Goal: Task Accomplishment & Management: Use online tool/utility

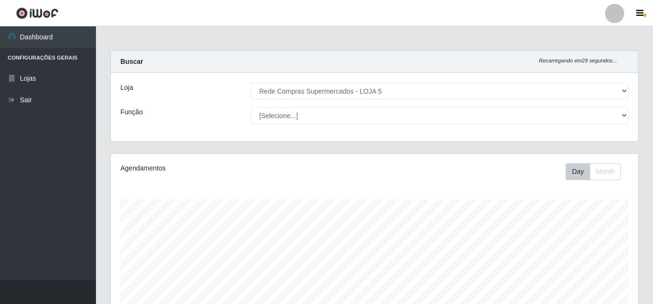
select select "397"
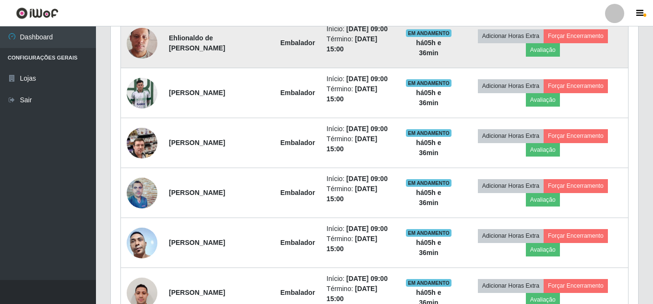
scroll to position [307, 0]
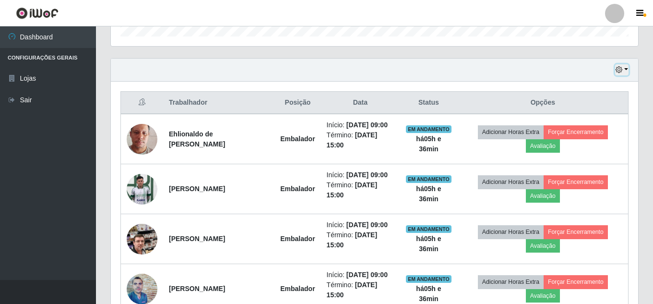
click at [625, 71] on button "button" at bounding box center [621, 69] width 13 height 11
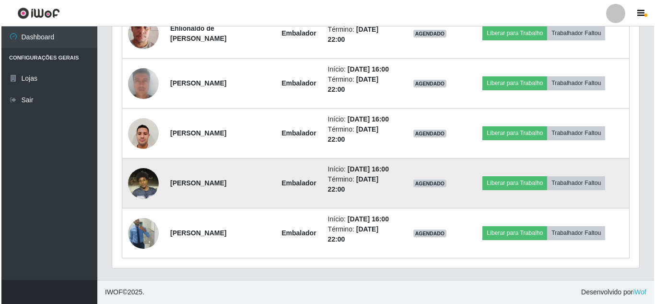
scroll to position [882, 0]
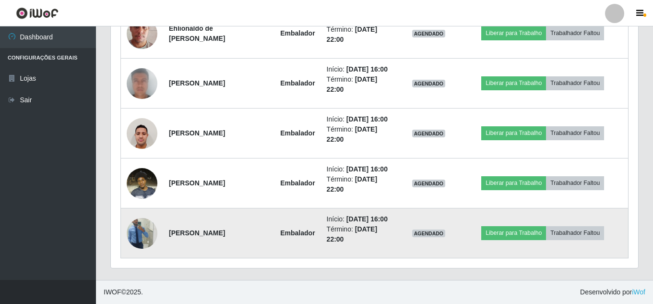
click at [137, 237] on img at bounding box center [142, 233] width 31 height 55
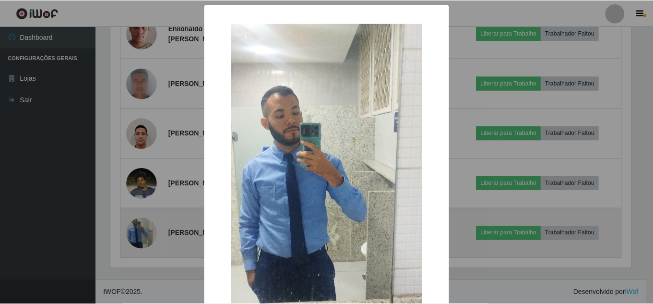
scroll to position [199, 522]
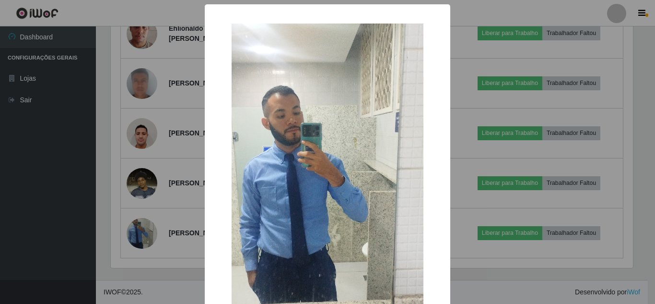
click at [80, 188] on div "× OK Cancel" at bounding box center [327, 152] width 655 height 304
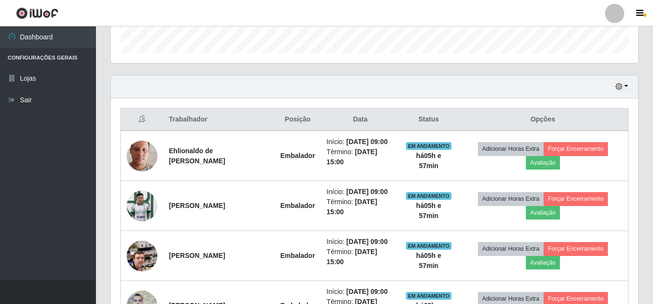
scroll to position [307, 0]
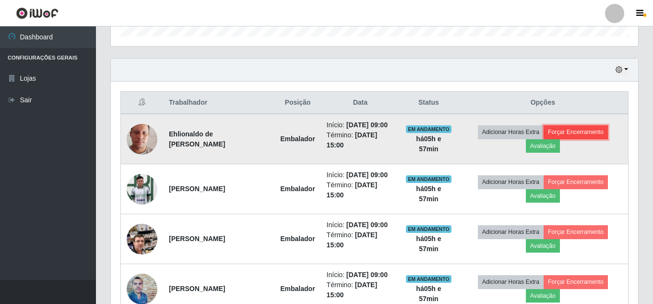
click at [592, 136] on button "Forçar Encerramento" at bounding box center [576, 131] width 64 height 13
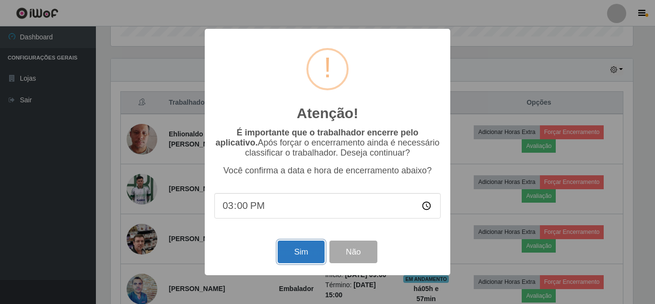
click at [309, 258] on button "Sim" at bounding box center [301, 251] width 47 height 23
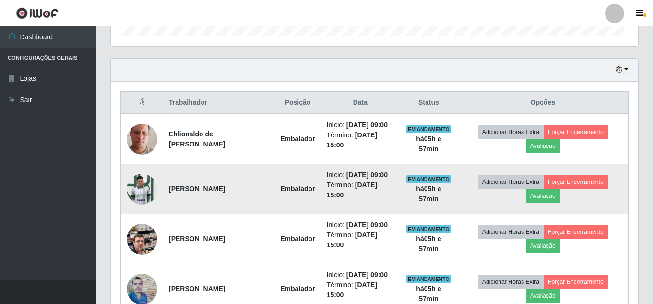
scroll to position [199, 527]
click at [595, 189] on button "Forçar Encerramento" at bounding box center [576, 181] width 64 height 13
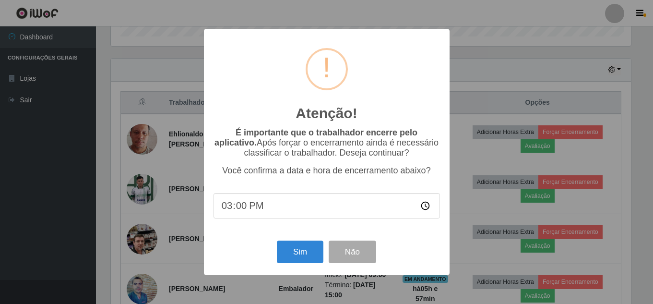
scroll to position [199, 522]
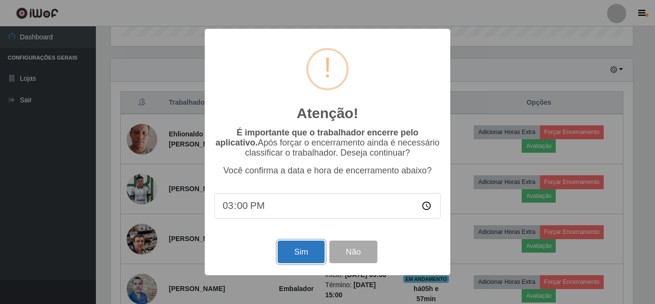
click at [307, 253] on button "Sim" at bounding box center [301, 251] width 47 height 23
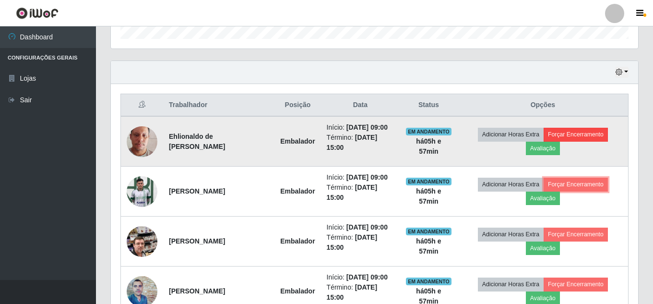
scroll to position [307, 0]
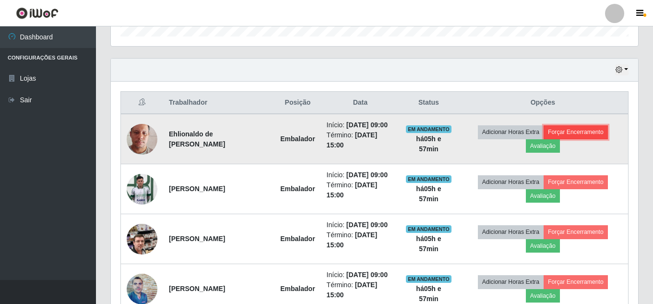
click at [583, 136] on button "Forçar Encerramento" at bounding box center [576, 131] width 64 height 13
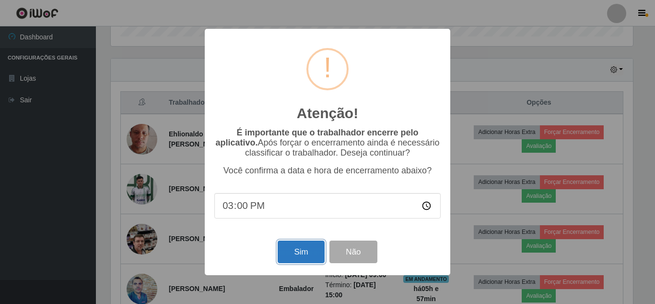
click at [303, 252] on button "Sim" at bounding box center [301, 251] width 47 height 23
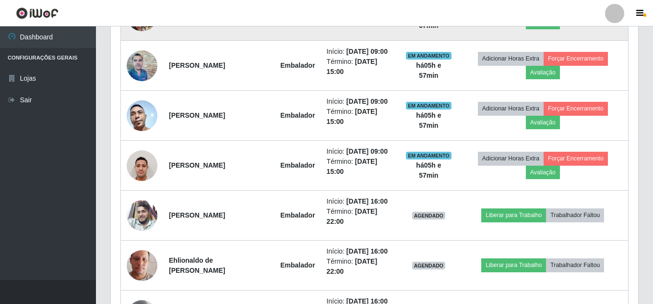
scroll to position [546, 0]
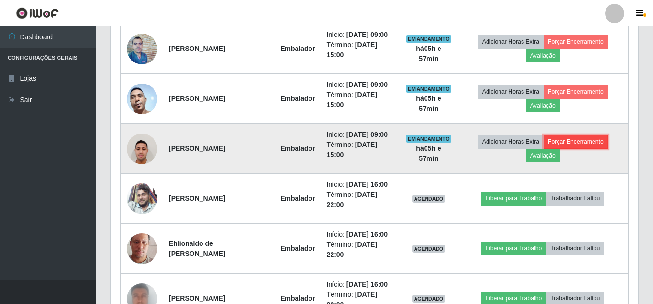
click at [587, 148] on button "Forçar Encerramento" at bounding box center [576, 141] width 64 height 13
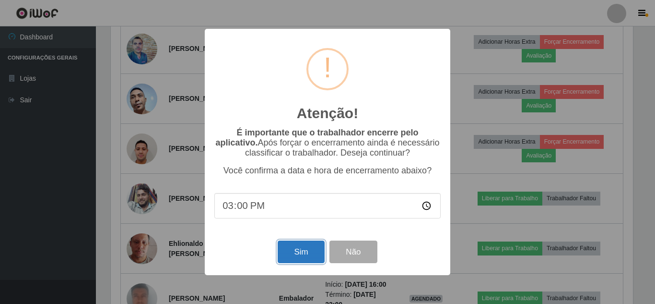
click at [290, 253] on button "Sim" at bounding box center [301, 251] width 47 height 23
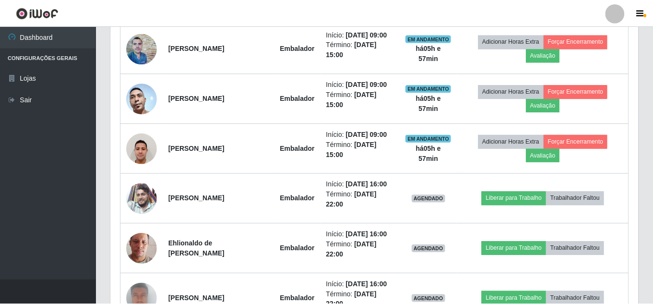
scroll to position [199, 527]
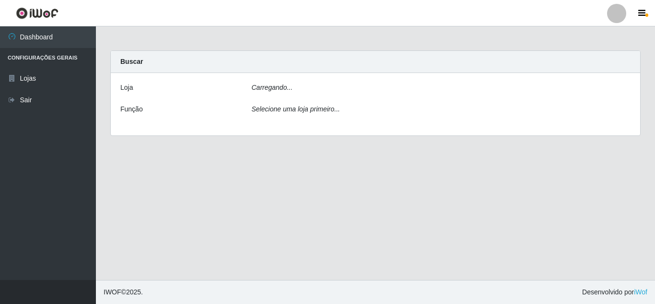
click at [284, 108] on icon "Selecione uma loja primeiro..." at bounding box center [296, 109] width 88 height 8
click at [533, 113] on div "Selecione uma loja primeiro..." at bounding box center [442, 111] width 394 height 14
click at [337, 110] on div "Selecione uma loja primeiro..." at bounding box center [442, 111] width 394 height 14
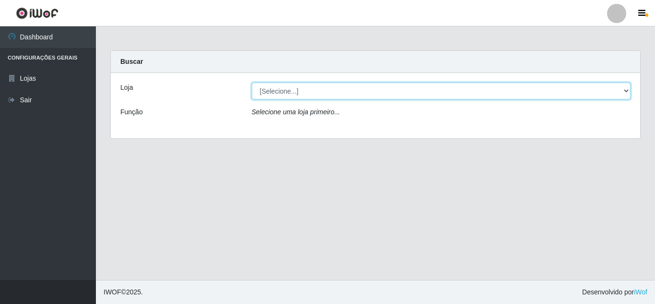
click at [324, 91] on select "[Selecione...] Rede Compras Supermercados - LOJA 5" at bounding box center [442, 91] width 380 height 17
select select "397"
click at [252, 83] on select "[Selecione...] Rede Compras Supermercados - LOJA 5" at bounding box center [442, 91] width 380 height 17
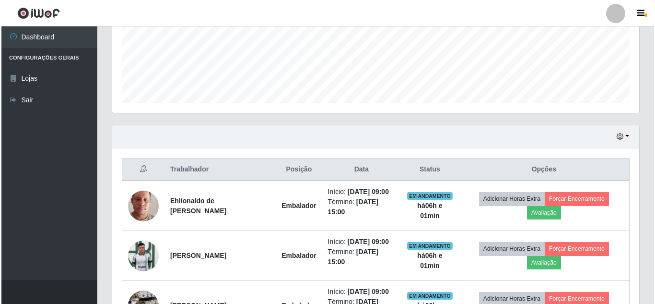
scroll to position [288, 0]
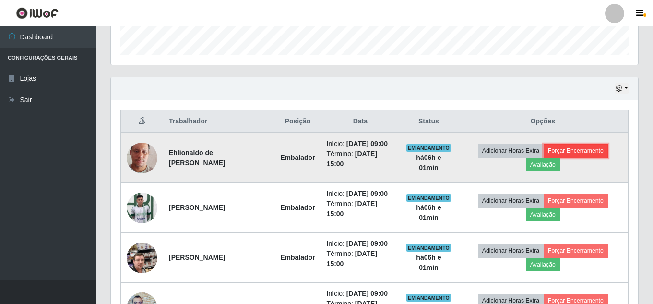
click at [600, 153] on button "Forçar Encerramento" at bounding box center [576, 150] width 64 height 13
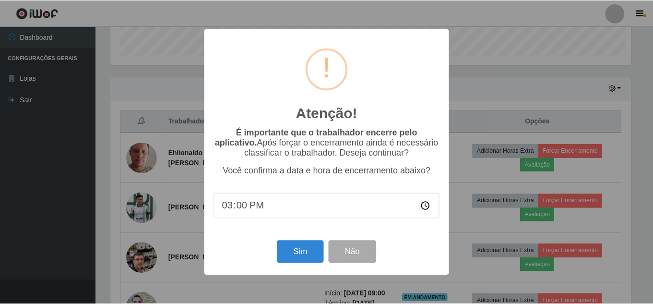
scroll to position [199, 522]
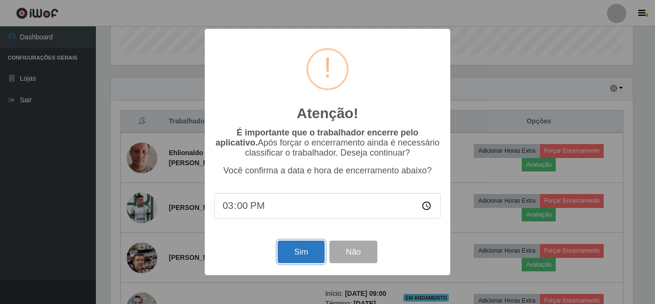
click at [281, 256] on button "Sim" at bounding box center [301, 251] width 47 height 23
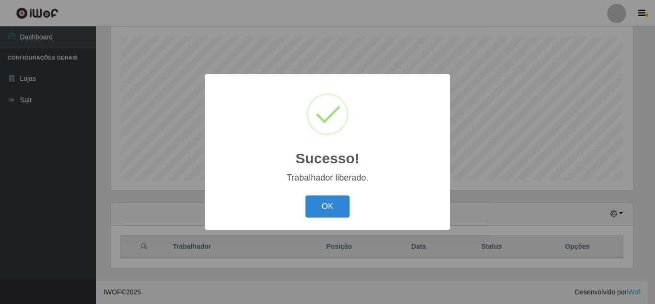
click at [338, 194] on div "OK Cancel" at bounding box center [327, 205] width 226 height 27
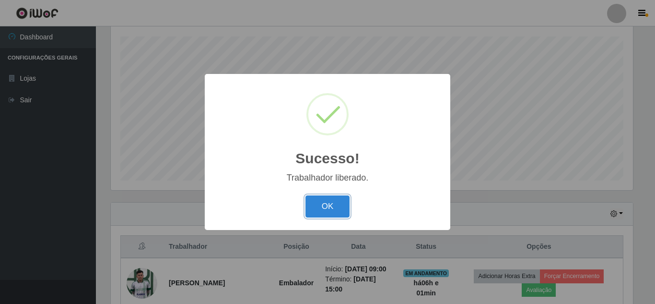
drag, startPoint x: 335, startPoint y: 200, endPoint x: 391, endPoint y: 188, distance: 56.8
click at [340, 202] on button "OK" at bounding box center [328, 206] width 45 height 23
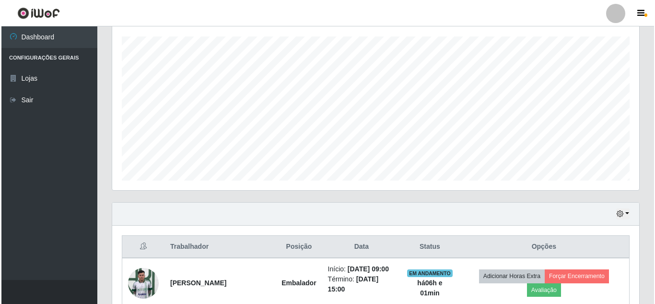
scroll to position [259, 0]
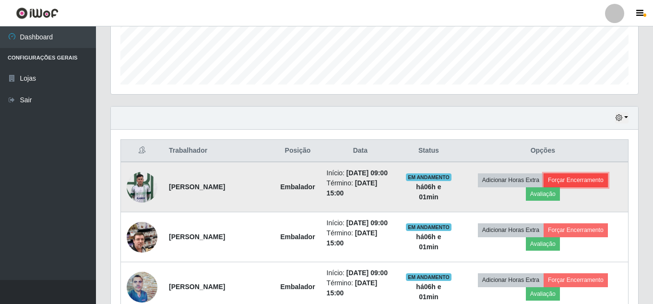
click at [577, 184] on button "Forçar Encerramento" at bounding box center [576, 179] width 64 height 13
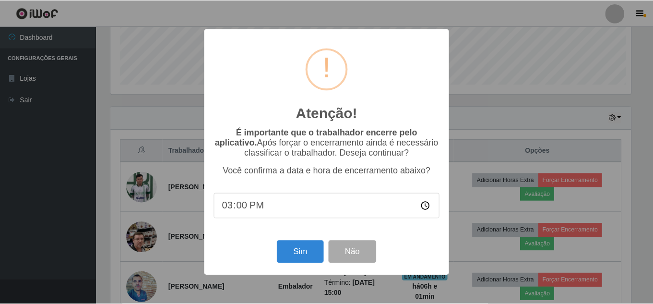
scroll to position [199, 522]
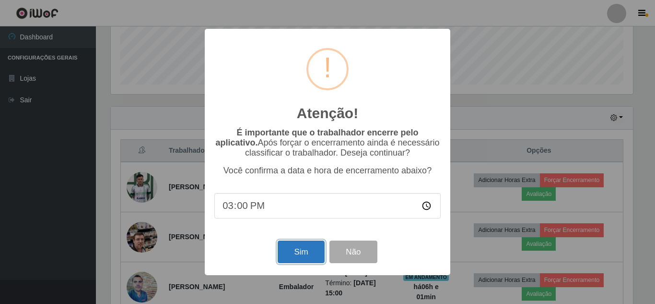
click at [306, 261] on button "Sim" at bounding box center [301, 251] width 47 height 23
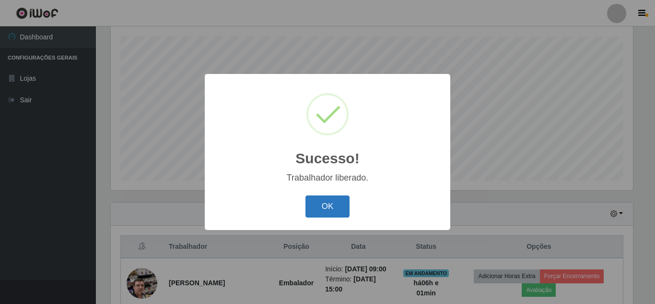
click at [321, 214] on button "OK" at bounding box center [328, 206] width 45 height 23
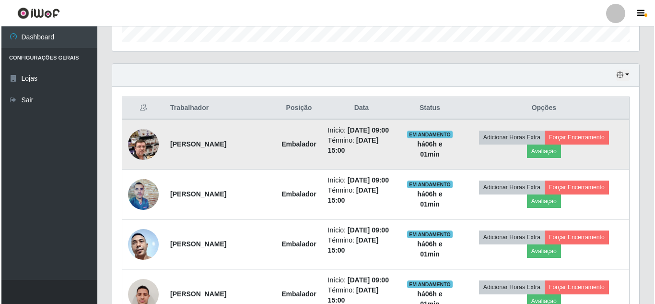
scroll to position [307, 0]
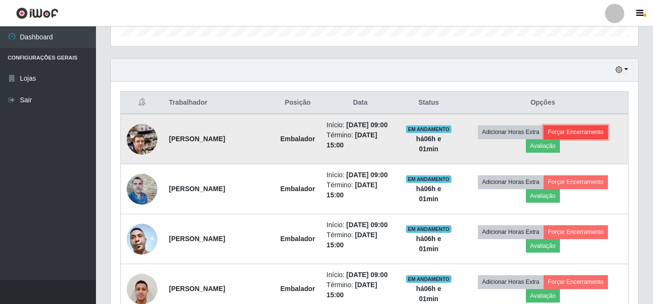
click at [592, 139] on button "Forçar Encerramento" at bounding box center [576, 131] width 64 height 13
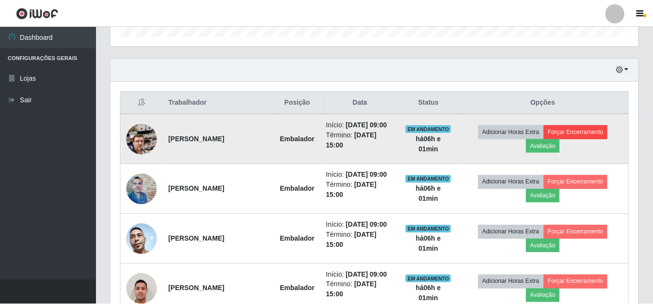
scroll to position [199, 522]
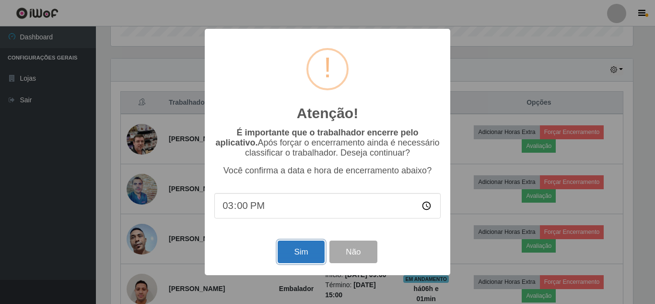
click at [304, 251] on button "Sim" at bounding box center [301, 251] width 47 height 23
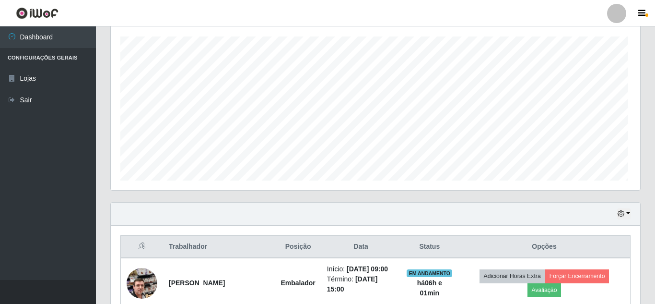
scroll to position [0, 0]
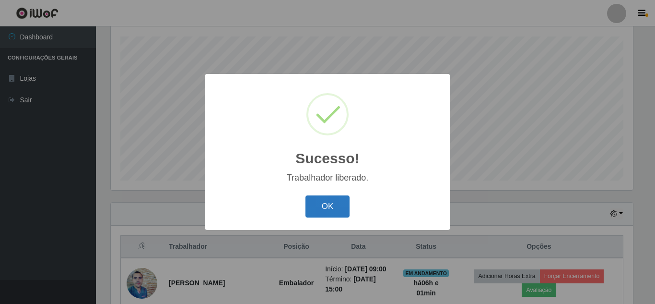
click at [344, 202] on button "OK" at bounding box center [328, 206] width 45 height 23
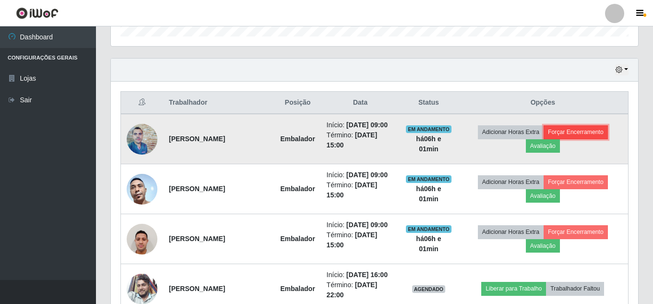
click at [586, 139] on button "Forçar Encerramento" at bounding box center [576, 131] width 64 height 13
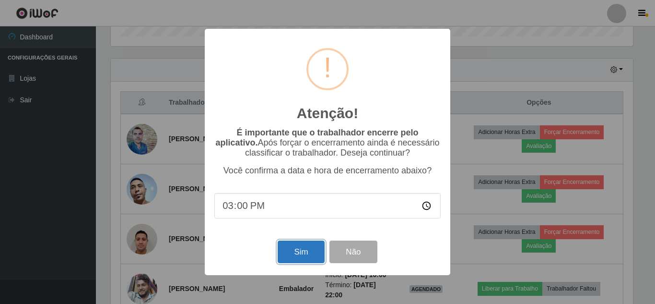
click at [318, 248] on button "Sim" at bounding box center [301, 251] width 47 height 23
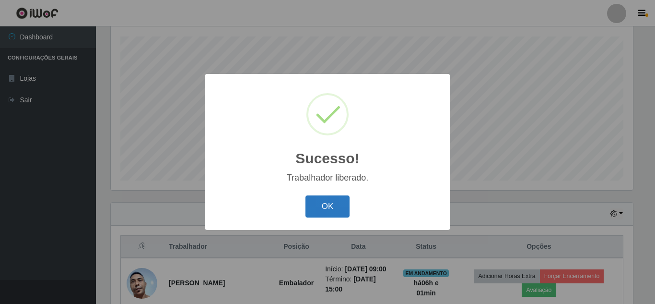
click at [335, 203] on button "OK" at bounding box center [328, 206] width 45 height 23
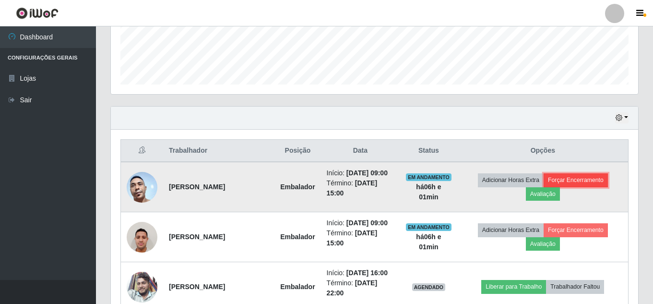
click at [588, 183] on button "Forçar Encerramento" at bounding box center [576, 179] width 64 height 13
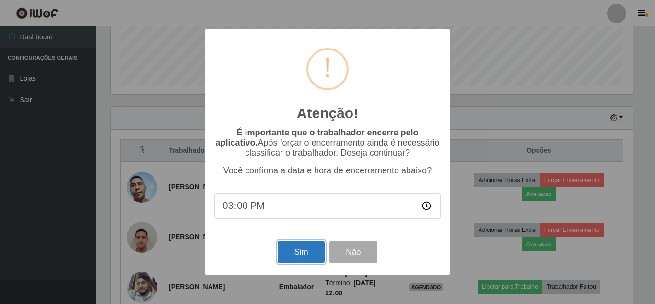
click at [297, 250] on button "Sim" at bounding box center [301, 251] width 47 height 23
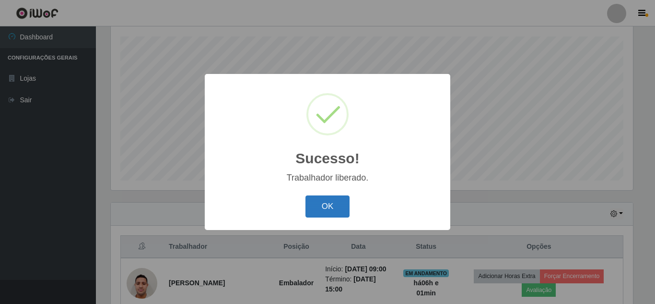
click at [325, 202] on button "OK" at bounding box center [328, 206] width 45 height 23
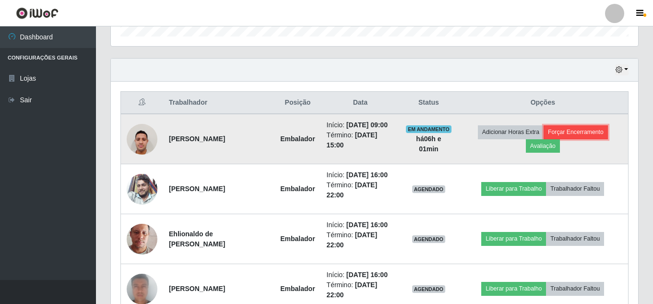
click at [591, 139] on button "Forçar Encerramento" at bounding box center [576, 131] width 64 height 13
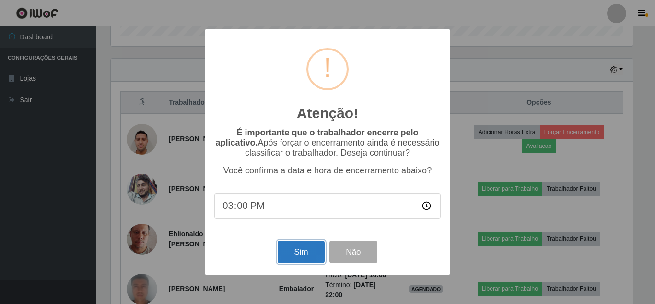
click at [286, 251] on button "Sim" at bounding box center [301, 251] width 47 height 23
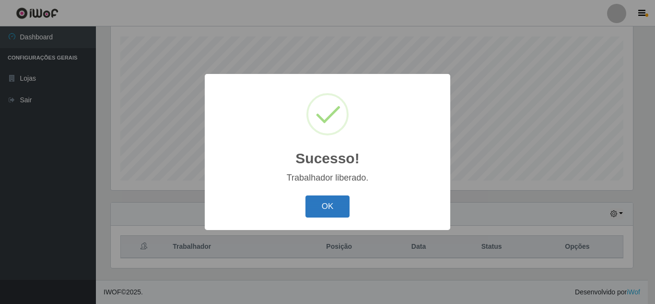
click at [326, 204] on button "OK" at bounding box center [328, 206] width 45 height 23
